Goal: Transaction & Acquisition: Book appointment/travel/reservation

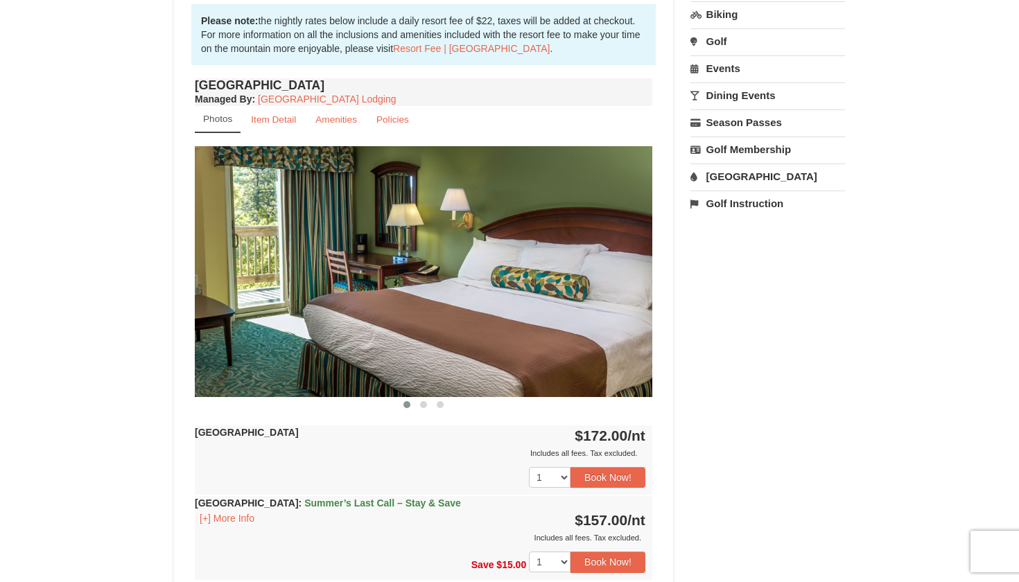
scroll to position [433, 0]
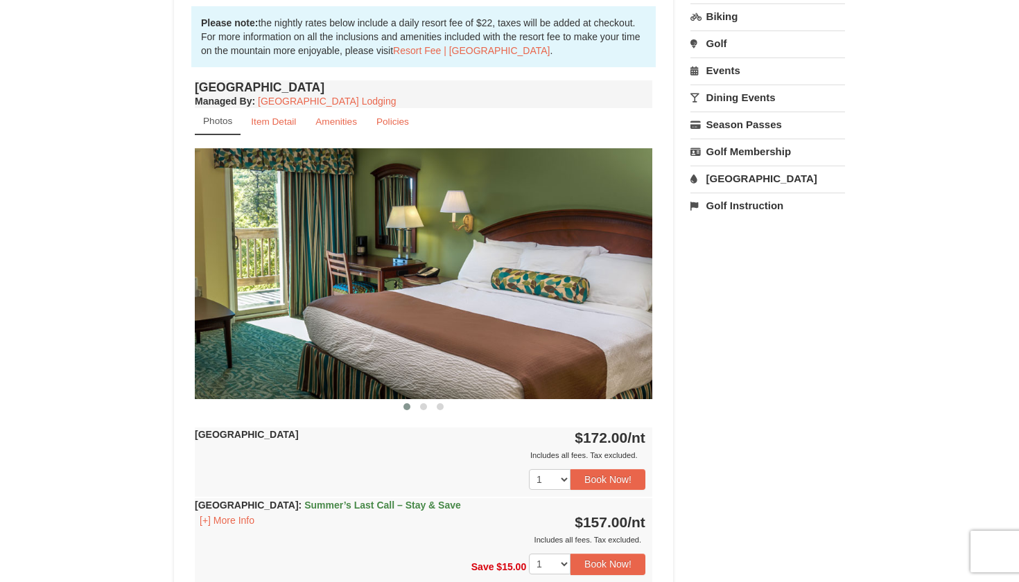
click at [627, 304] on img at bounding box center [424, 273] width 458 height 250
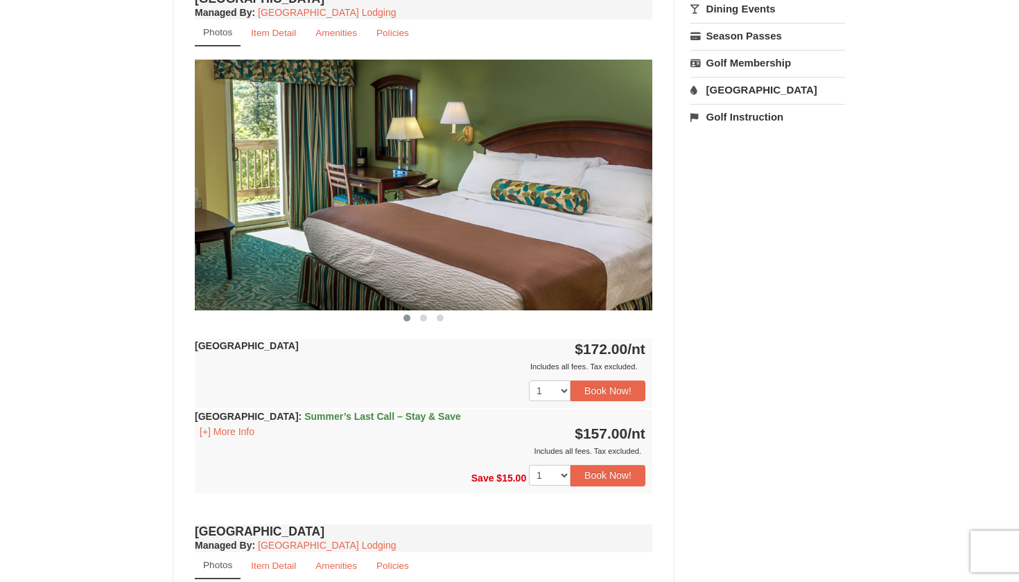
scroll to position [483, 0]
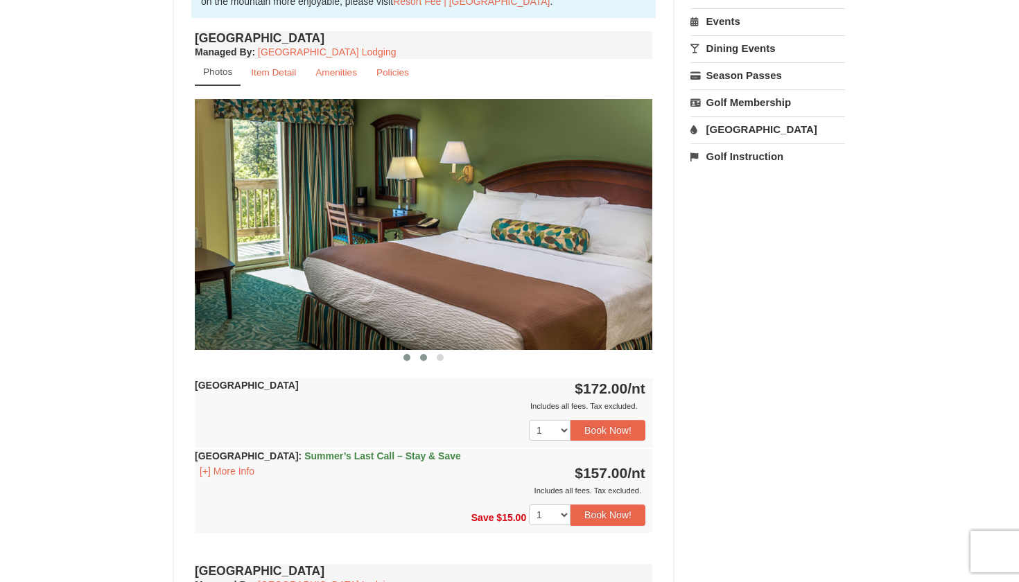
click at [426, 359] on span at bounding box center [423, 357] width 7 height 7
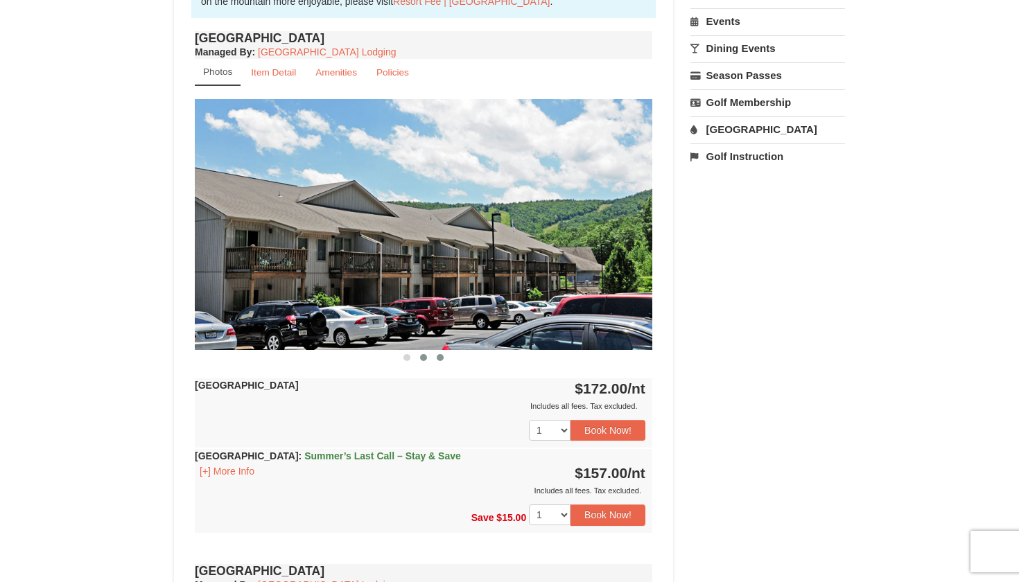
click at [442, 357] on span at bounding box center [440, 357] width 7 height 7
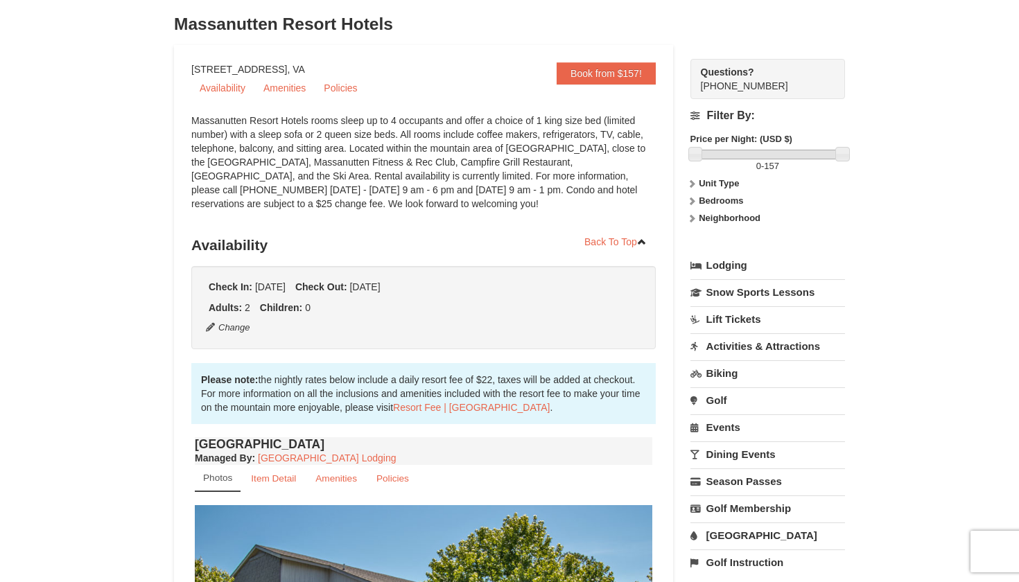
scroll to position [76, 0]
